Goal: Find specific page/section: Find specific page/section

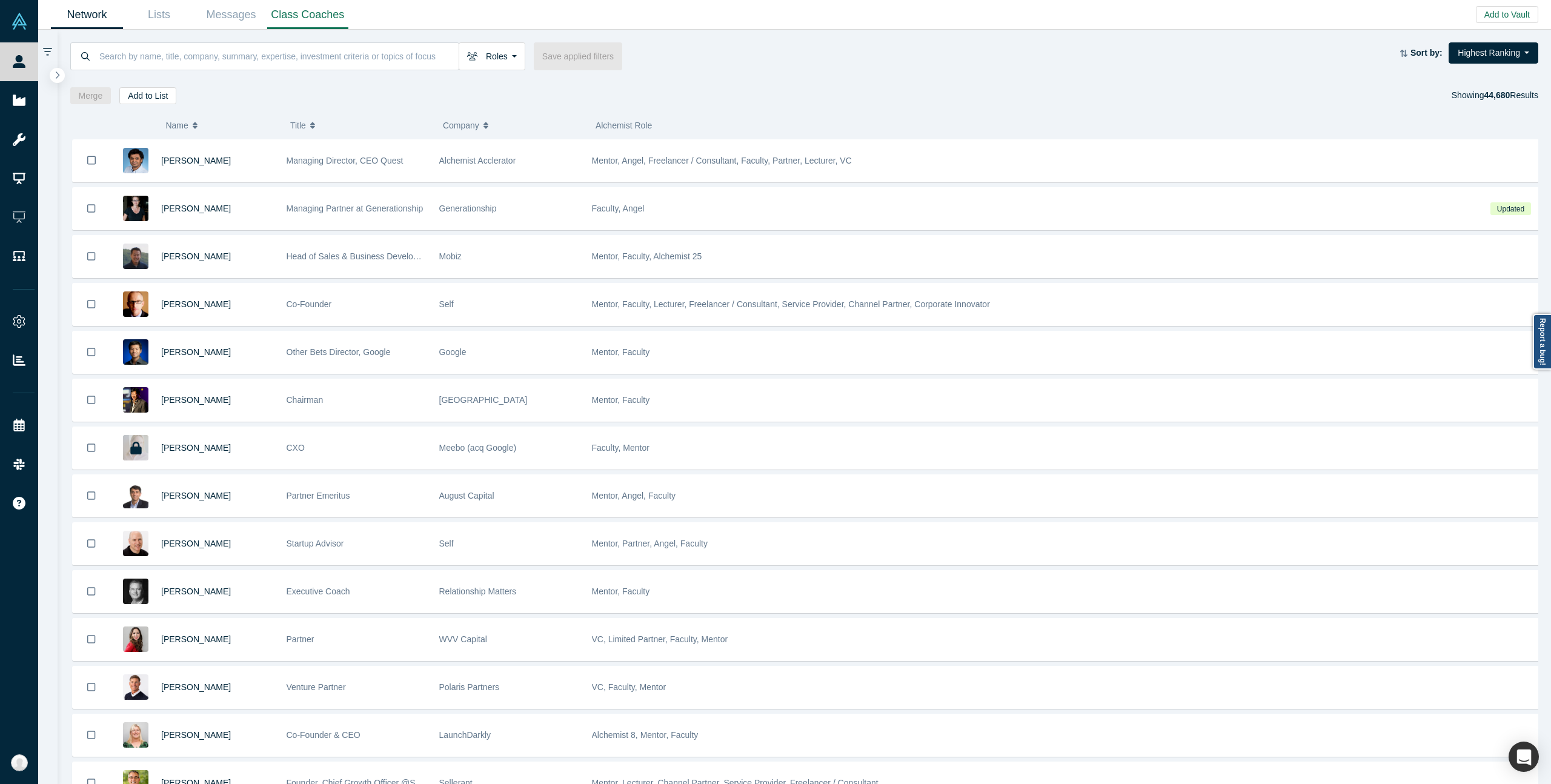
click at [314, 18] on link "Class Coaches" at bounding box center [307, 15] width 81 height 28
